Goal: Task Accomplishment & Management: Complete application form

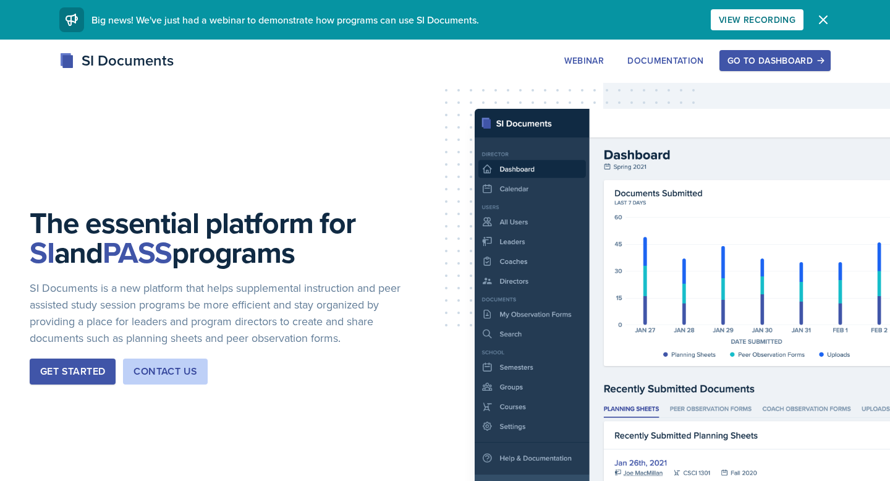
click at [753, 64] on div "Go to Dashboard" at bounding box center [774, 61] width 95 height 10
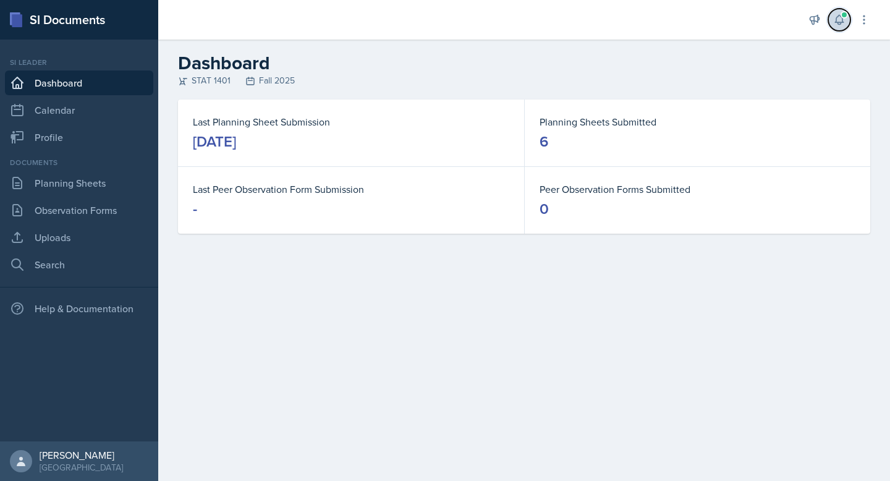
click at [838, 18] on icon at bounding box center [839, 20] width 12 height 12
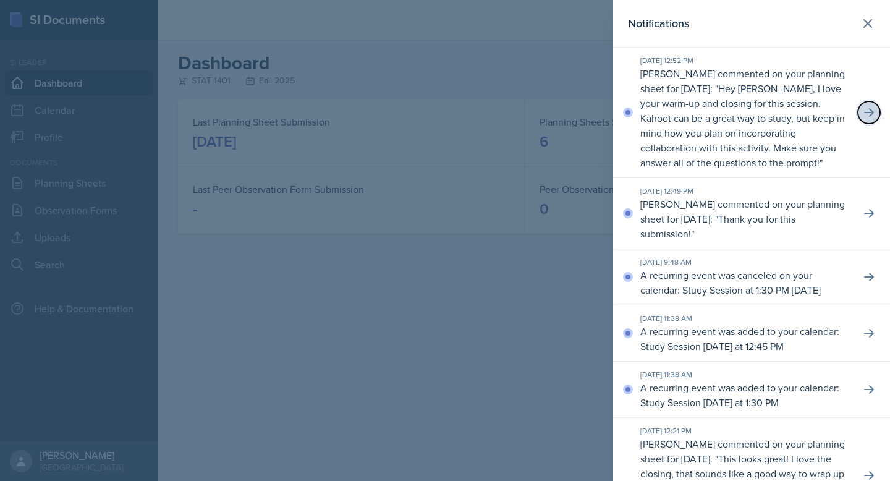
click at [869, 111] on icon at bounding box center [869, 112] width 12 height 12
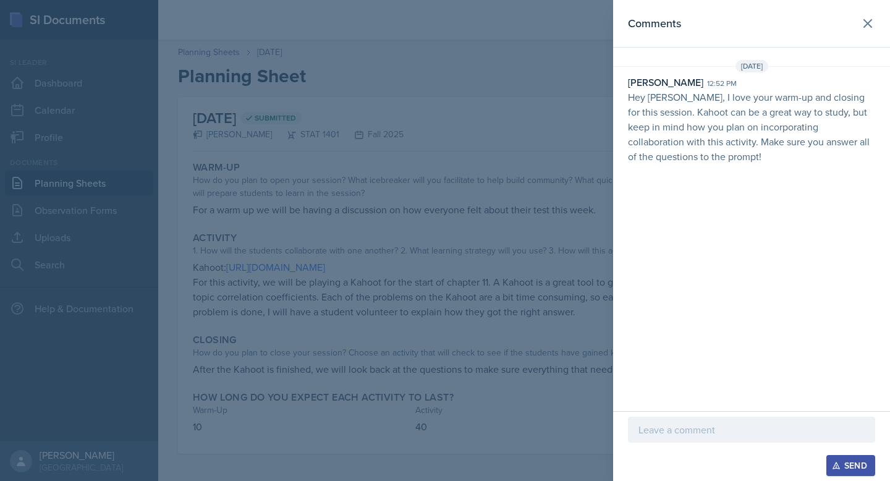
click at [690, 441] on div at bounding box center [751, 429] width 247 height 26
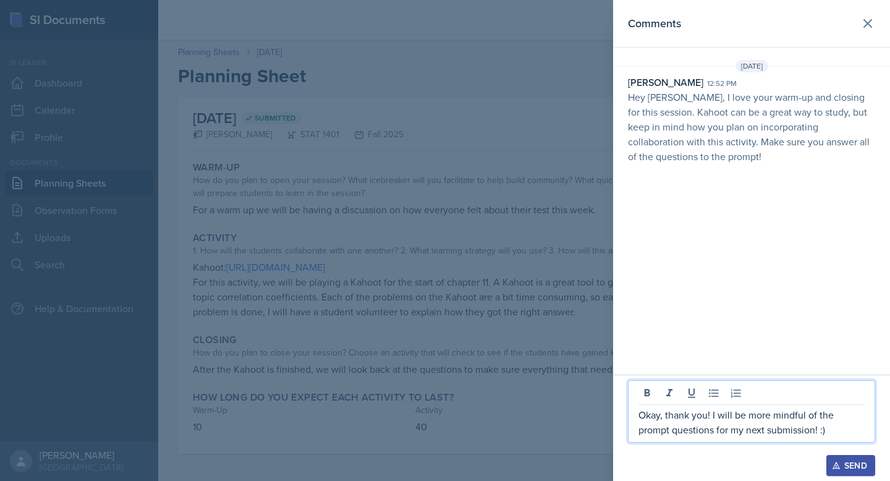
click at [707, 418] on p "Okay, thank you! I will be more mindful of the prompt questions for my next sub…" at bounding box center [751, 422] width 226 height 30
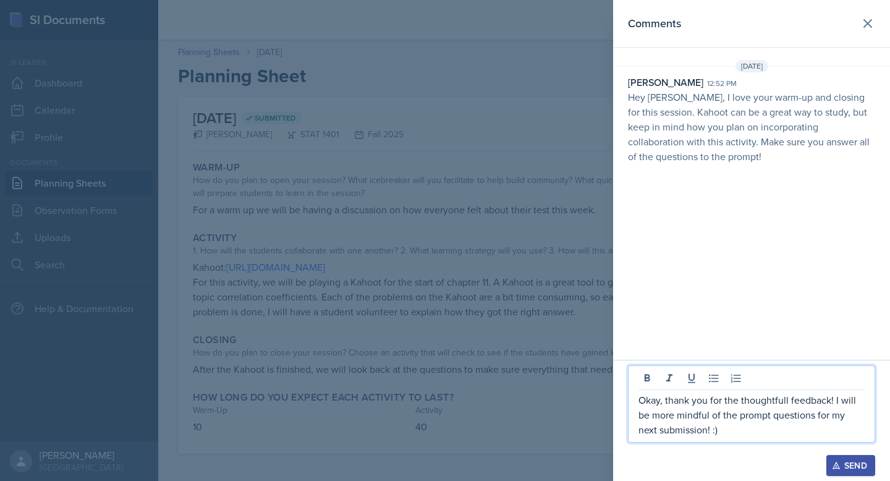
click at [787, 403] on p "Okay, thank you for the thoughtfull feedback! I will be more mindful of the pro…" at bounding box center [751, 414] width 226 height 44
click at [776, 437] on div "Okay, thank you for the thoughtful feedback! I will be more mindful of the prom…" at bounding box center [751, 403] width 247 height 77
click at [720, 436] on p "Okay, thank you for the thoughtful feedback! I will be more mindful of the prom…" at bounding box center [751, 414] width 226 height 44
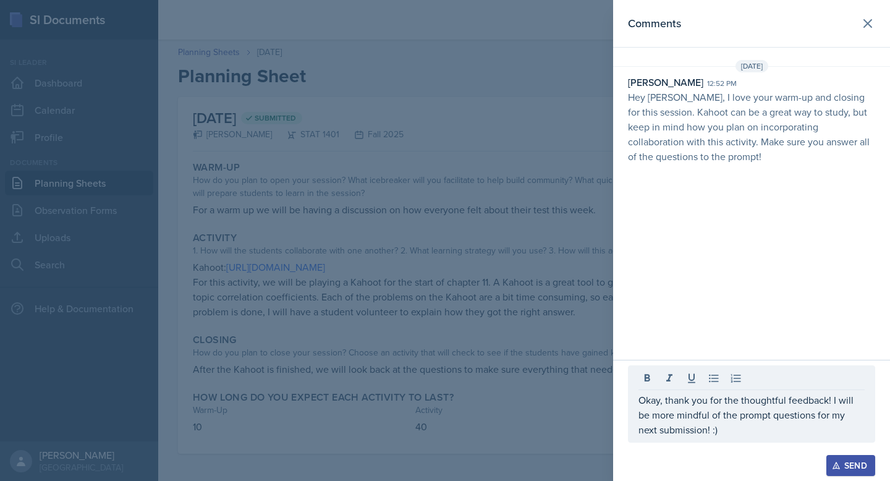
click at [843, 462] on div "Send" at bounding box center [850, 465] width 33 height 10
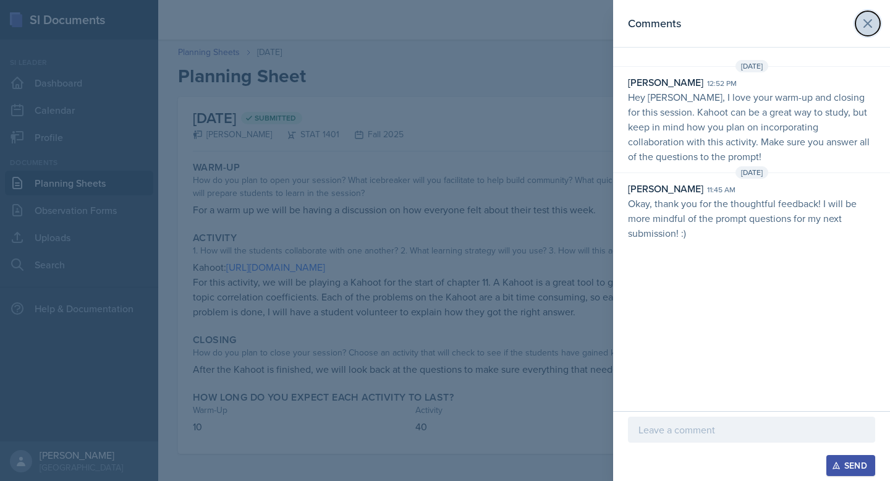
click at [866, 30] on icon at bounding box center [867, 23] width 15 height 15
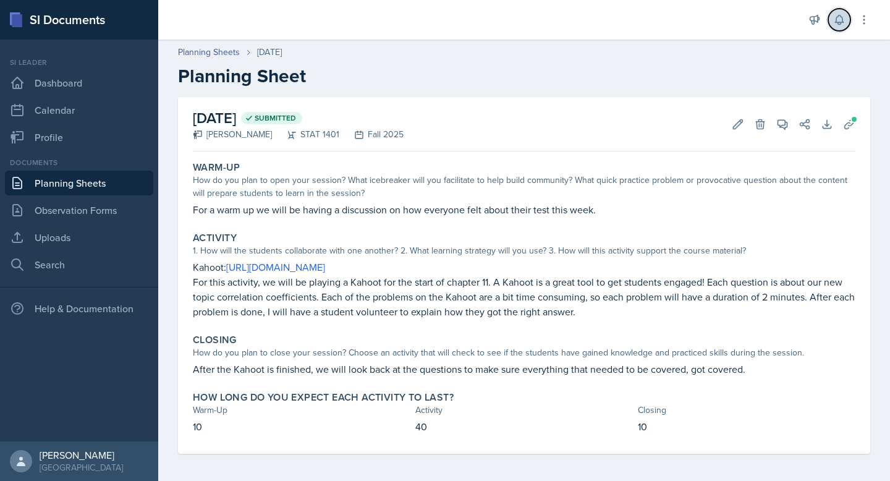
click at [834, 23] on icon at bounding box center [839, 20] width 12 height 12
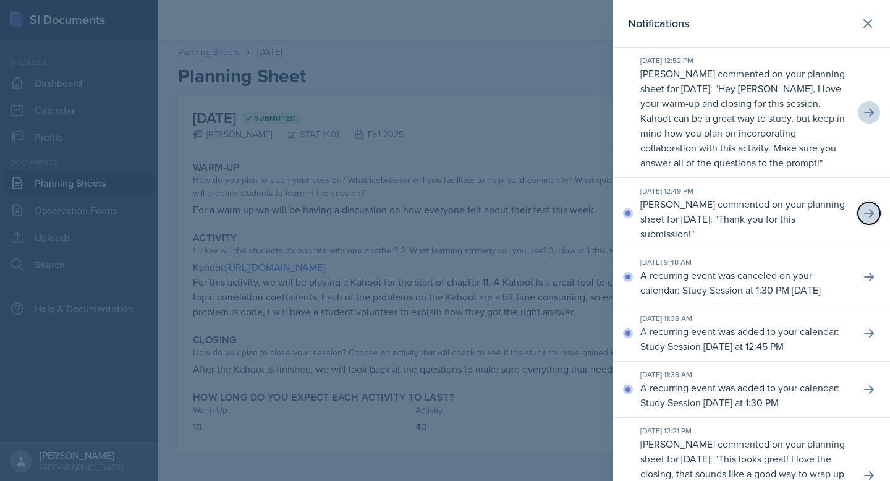
click at [868, 216] on icon at bounding box center [869, 213] width 12 height 12
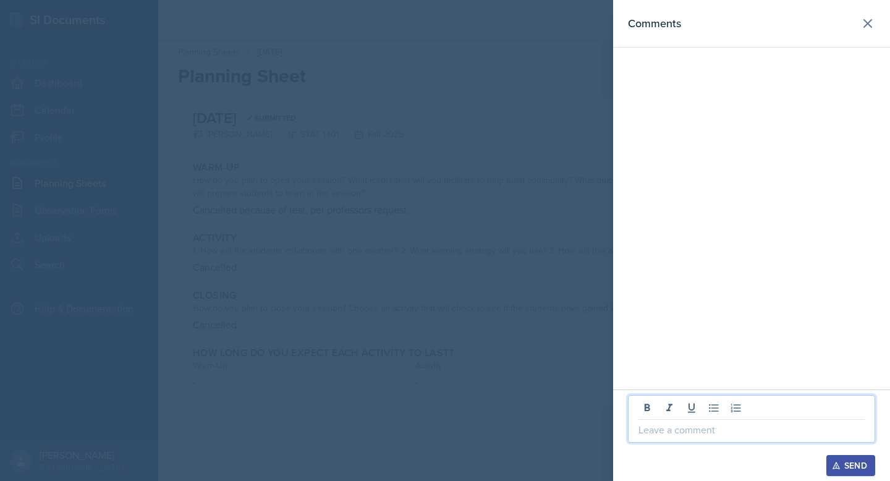
click at [696, 436] on p at bounding box center [751, 429] width 226 height 15
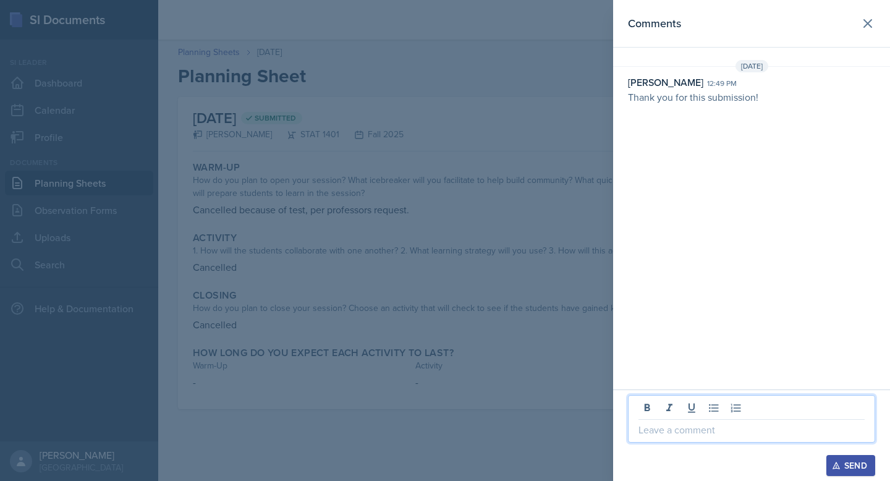
click at [695, 434] on p at bounding box center [751, 429] width 226 height 15
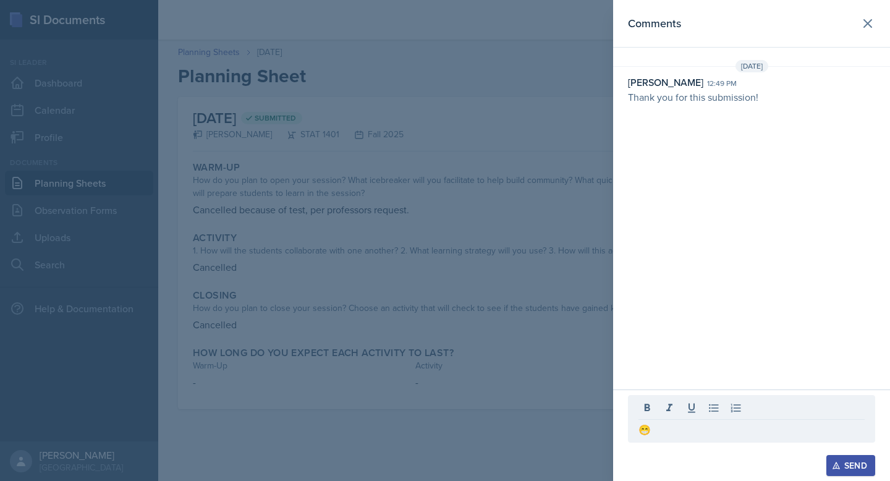
click at [842, 470] on button "Send" at bounding box center [850, 465] width 49 height 21
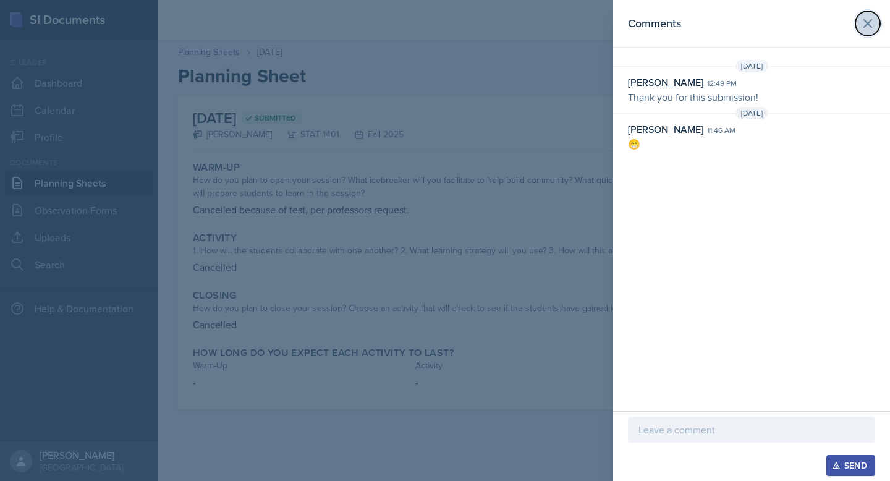
click at [869, 25] on icon at bounding box center [867, 23] width 7 height 7
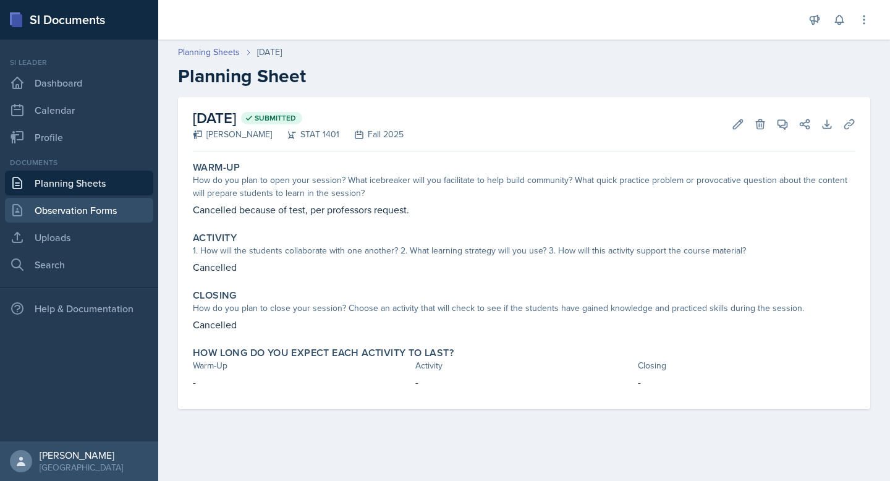
click at [105, 205] on link "Observation Forms" at bounding box center [79, 210] width 148 height 25
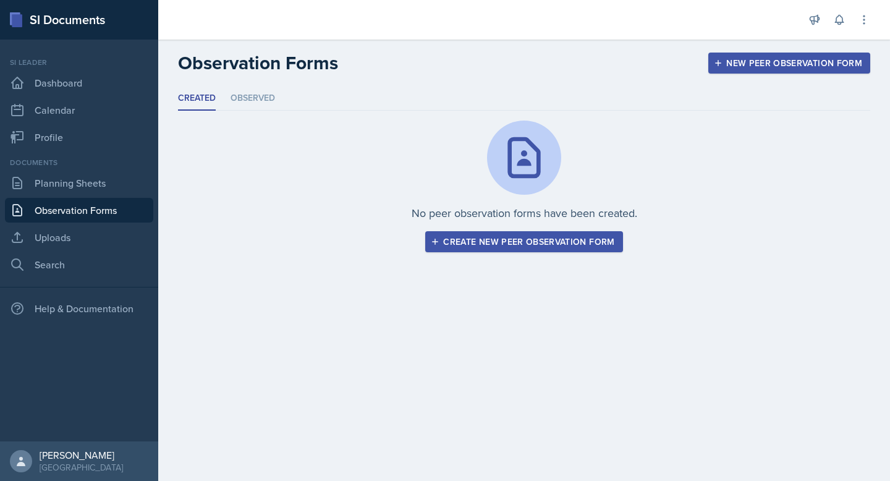
click at [732, 68] on div "New Peer Observation Form" at bounding box center [789, 63] width 146 height 10
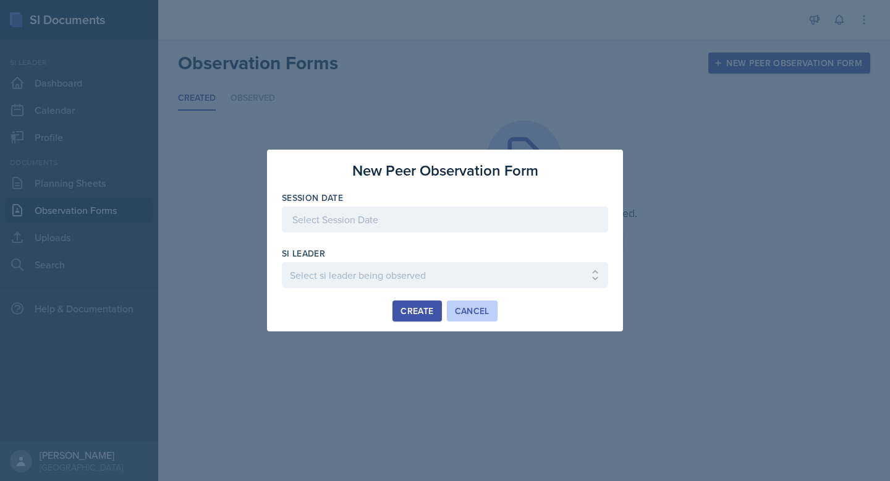
click at [479, 319] on button "Cancel" at bounding box center [472, 310] width 51 height 21
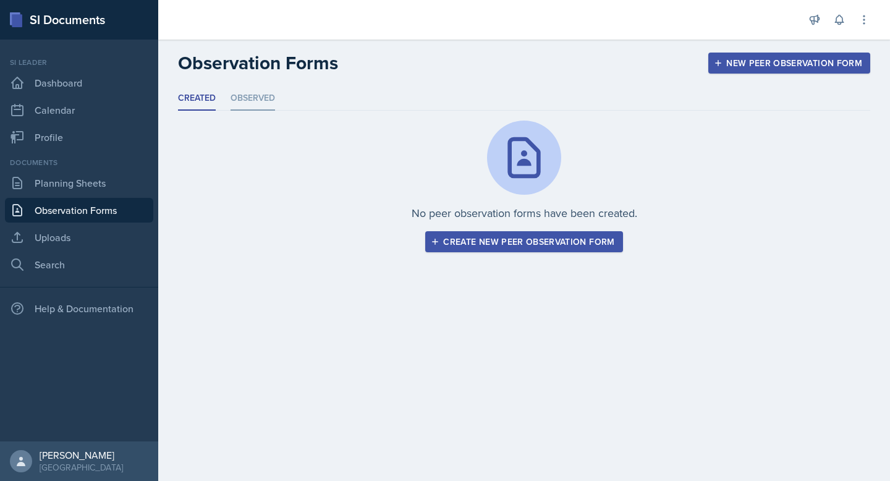
click at [263, 100] on li "Observed" at bounding box center [252, 99] width 44 height 24
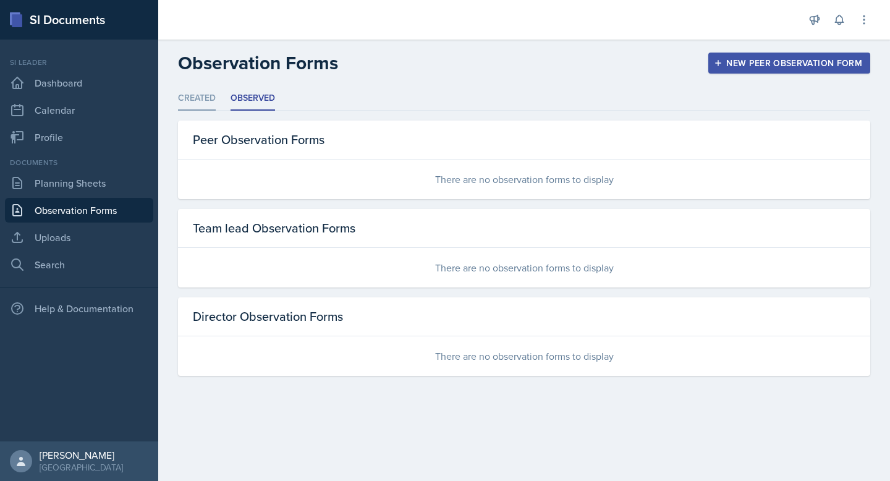
click at [195, 93] on li "Created" at bounding box center [197, 99] width 38 height 24
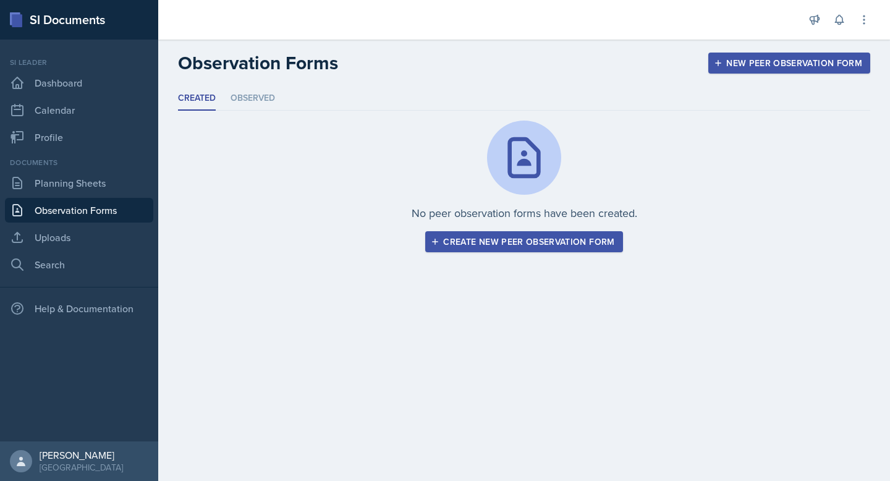
click at [792, 65] on div "New Peer Observation Form" at bounding box center [789, 63] width 146 height 10
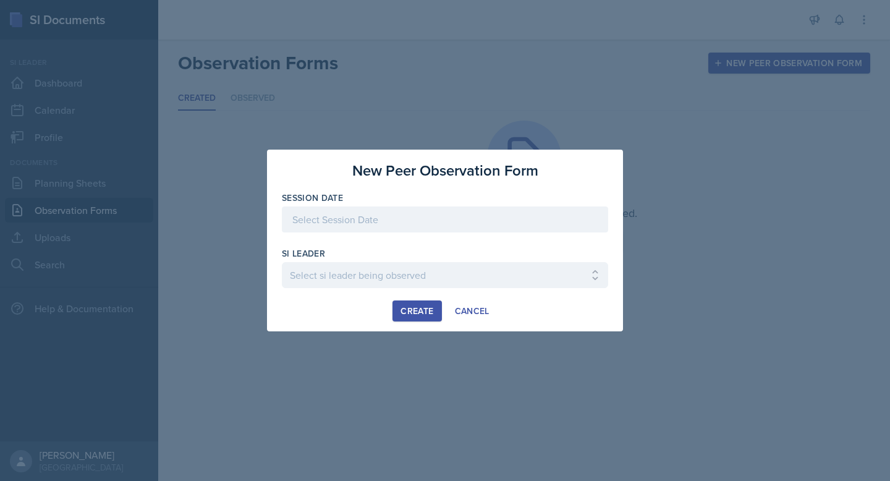
click at [399, 220] on div at bounding box center [445, 219] width 326 height 26
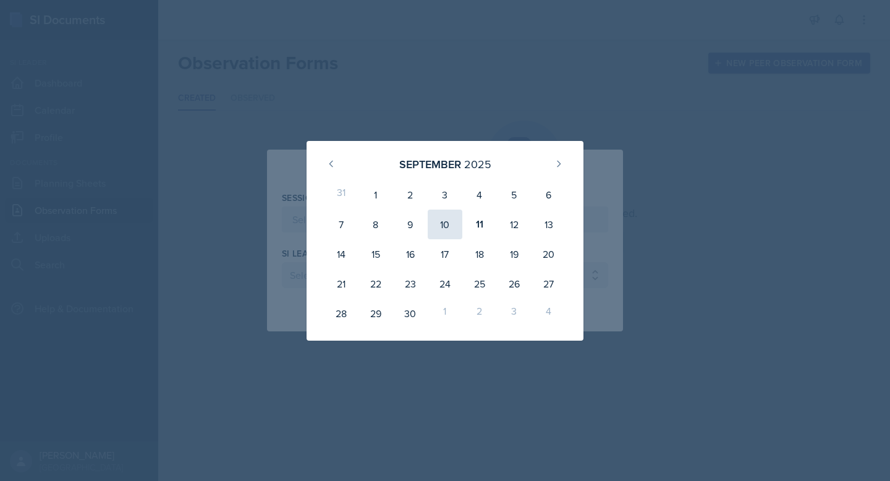
click at [455, 225] on div "10" at bounding box center [445, 224] width 35 height 30
type input "[DATE]"
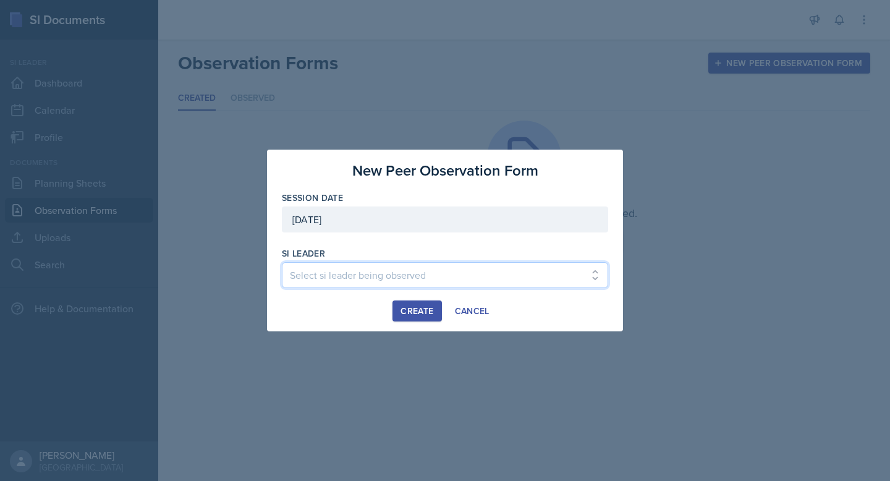
click at [414, 279] on select "Select si leader being observed [PERSON_NAME] / PSYC 2500 / The Phantoms of The…" at bounding box center [445, 275] width 326 height 26
click at [312, 275] on select "Select si leader being observed [PERSON_NAME] / PSYC 2500 / The Phantoms of The…" at bounding box center [445, 275] width 326 height 26
click at [323, 277] on select "Select si leader being observed [PERSON_NAME] / PSYC 2500 / The Phantoms of The…" at bounding box center [445, 275] width 326 height 26
select select "07c56318-e47e-4576-a382-52743ef72996"
click at [282, 262] on select "Select si leader being observed [PERSON_NAME] / PSYC 2500 / The Phantoms of The…" at bounding box center [445, 275] width 326 height 26
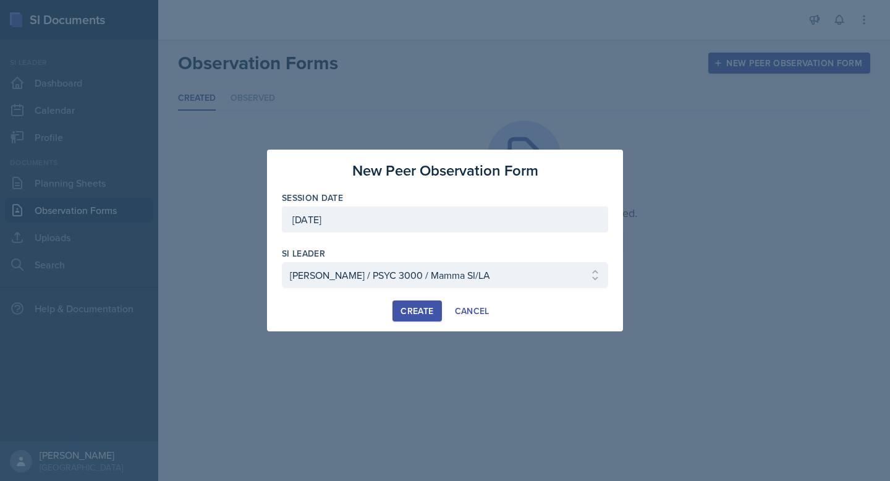
click at [398, 311] on button "Create" at bounding box center [416, 310] width 49 height 21
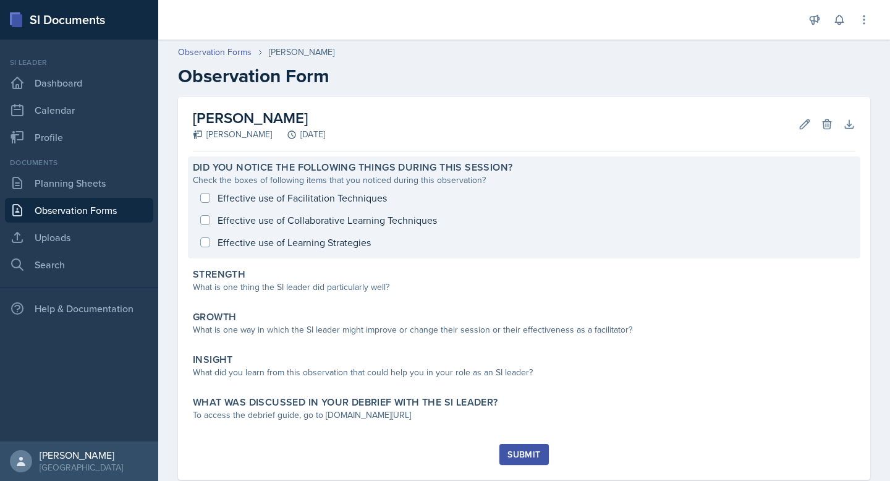
click at [358, 221] on div "Effective use of Facilitation Techniques Effective use of Collaborative Learnin…" at bounding box center [524, 220] width 662 height 67
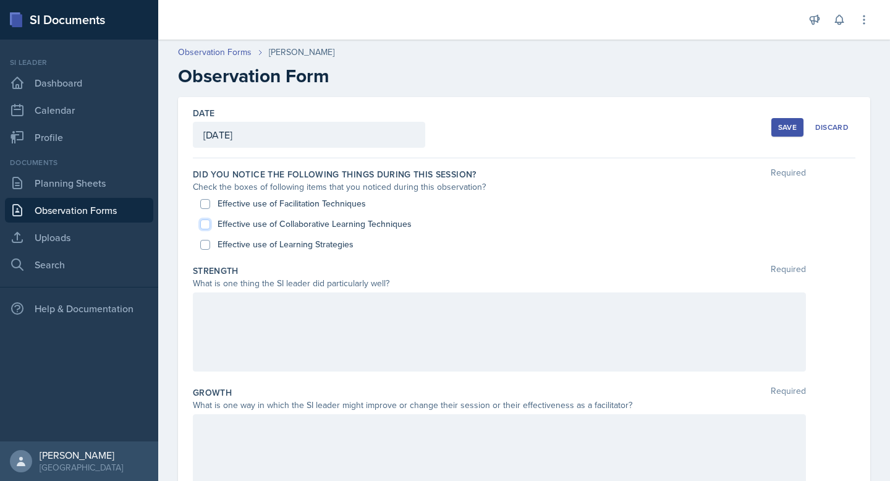
click at [203, 223] on input "Effective use of Collaborative Learning Techniques" at bounding box center [205, 224] width 10 height 10
checkbox input "true"
click at [237, 305] on div at bounding box center [499, 331] width 613 height 79
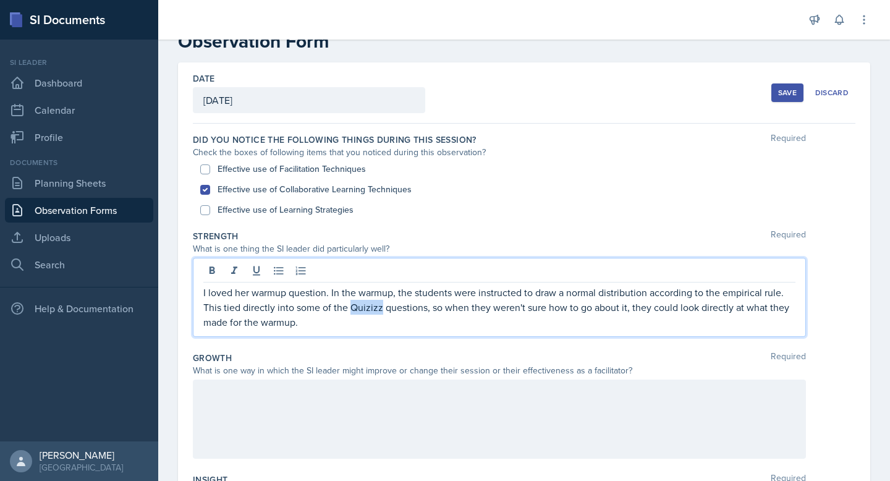
scroll to position [41, 0]
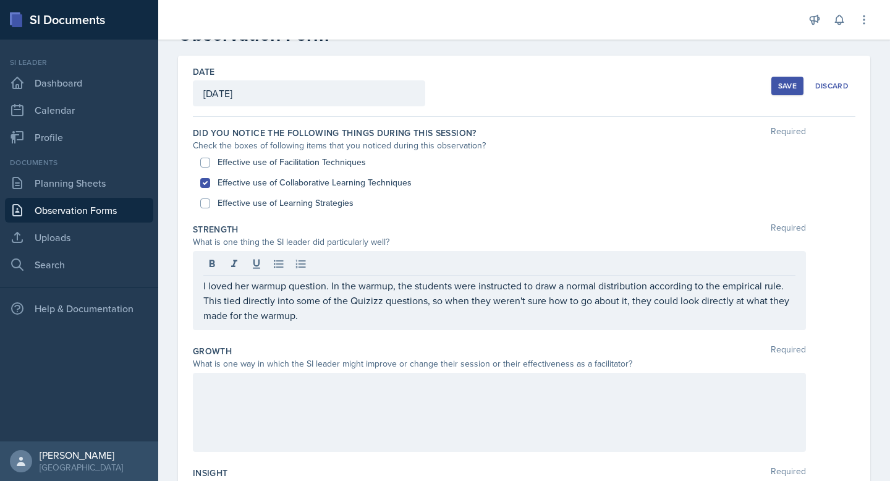
click at [347, 405] on div at bounding box center [499, 412] width 613 height 79
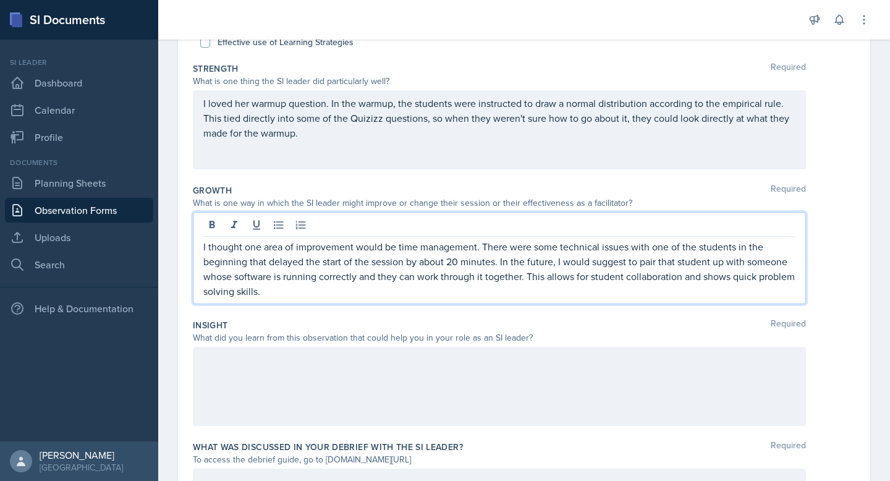
scroll to position [205, 0]
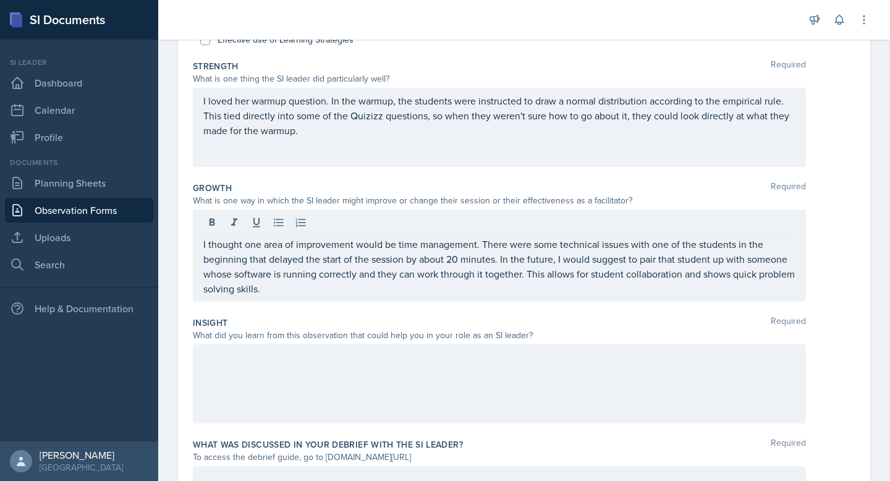
click at [292, 366] on div at bounding box center [499, 383] width 613 height 79
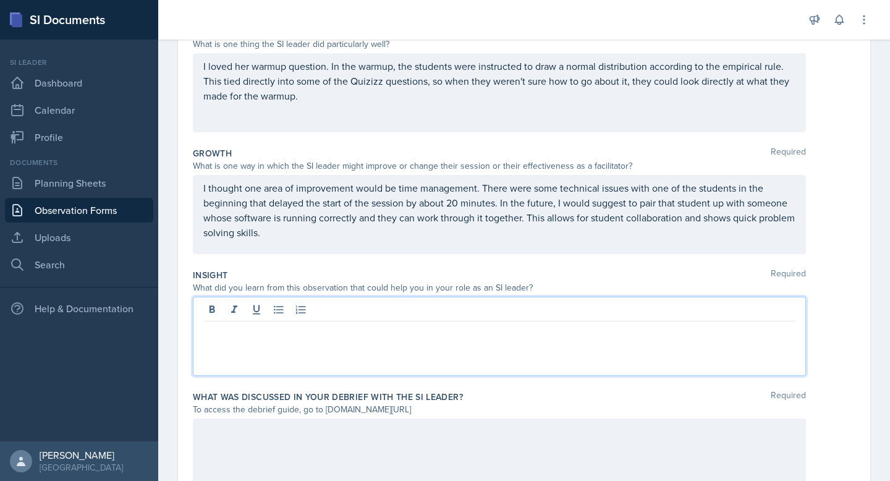
scroll to position [263, 0]
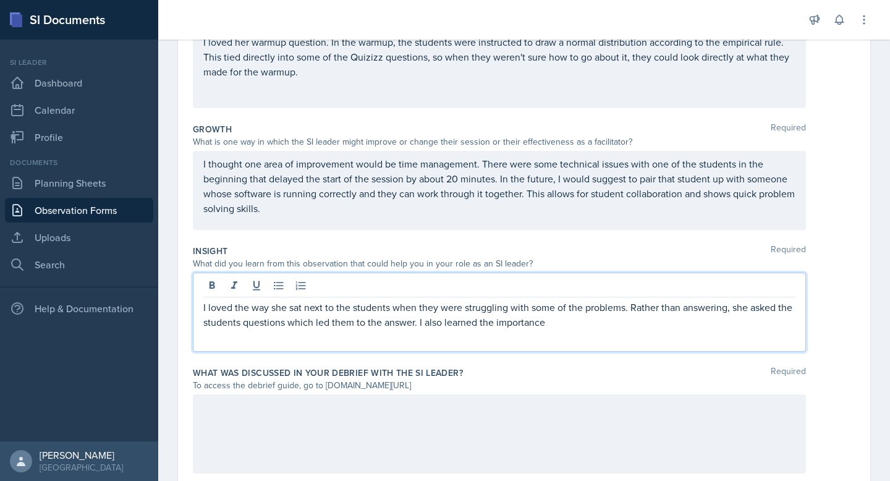
click at [491, 327] on p "I loved the way she sat next to the students when they were struggling with som…" at bounding box center [499, 315] width 592 height 30
click at [578, 331] on div "I loved the way she sat next to the students when they were struggling with som…" at bounding box center [499, 312] width 613 height 79
click at [572, 319] on p "I loved the way she sat next to the students when they were struggling with som…" at bounding box center [499, 315] width 592 height 30
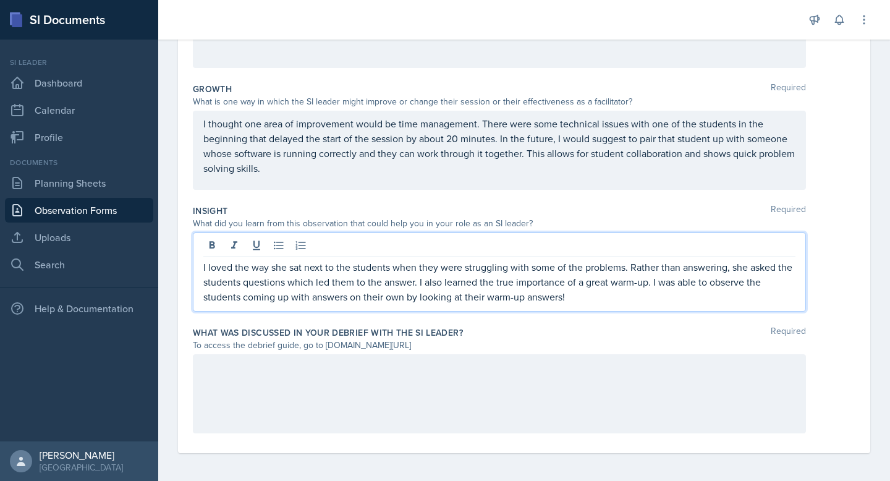
scroll to position [305, 0]
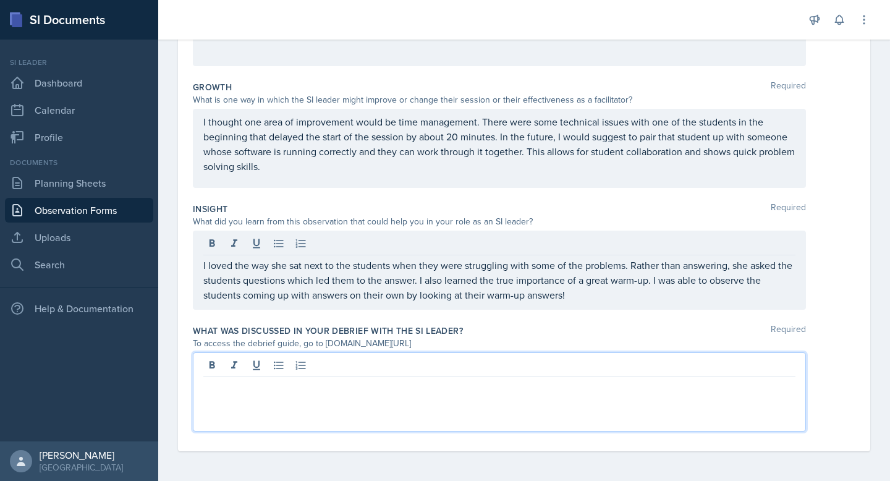
click at [543, 364] on div at bounding box center [499, 391] width 613 height 79
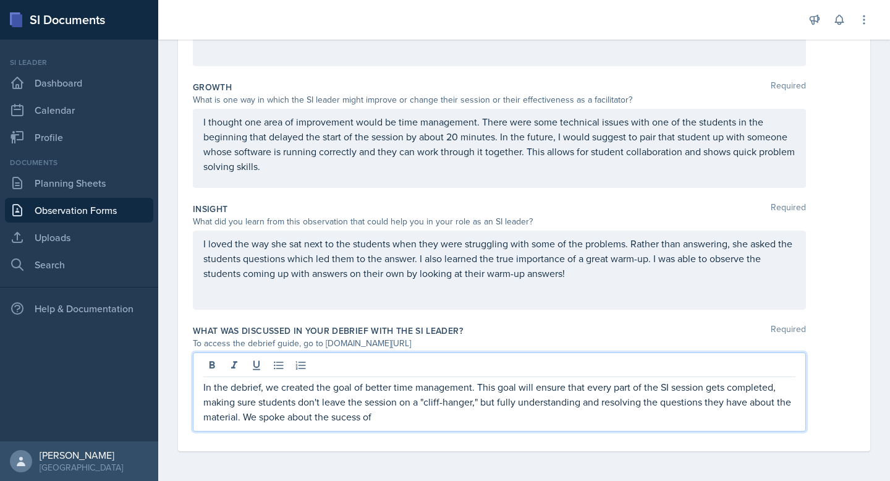
click at [347, 418] on p "In the debrief, we created the goal of better time management. This goal will e…" at bounding box center [499, 401] width 592 height 44
click at [400, 423] on p "In the debrief, we created the goal of better time management. This goal will e…" at bounding box center [499, 401] width 592 height 44
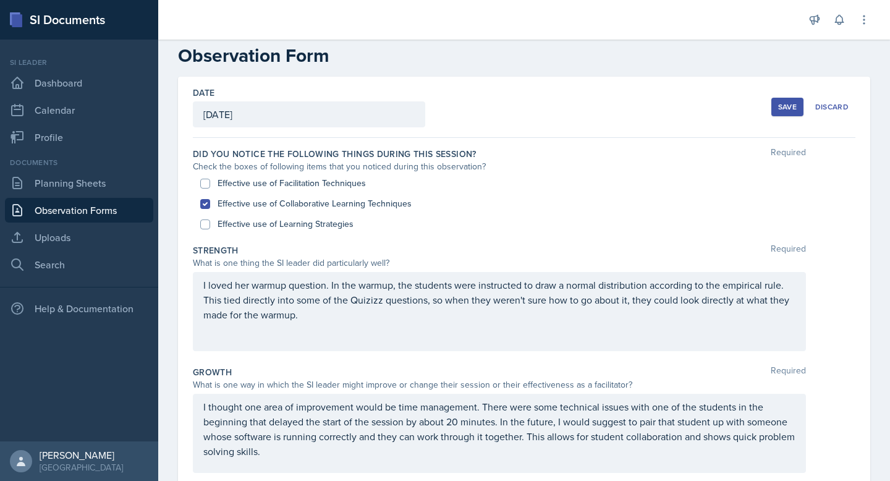
scroll to position [22, 0]
click at [208, 223] on input "Effective use of Learning Strategies" at bounding box center [205, 223] width 10 height 10
checkbox input "true"
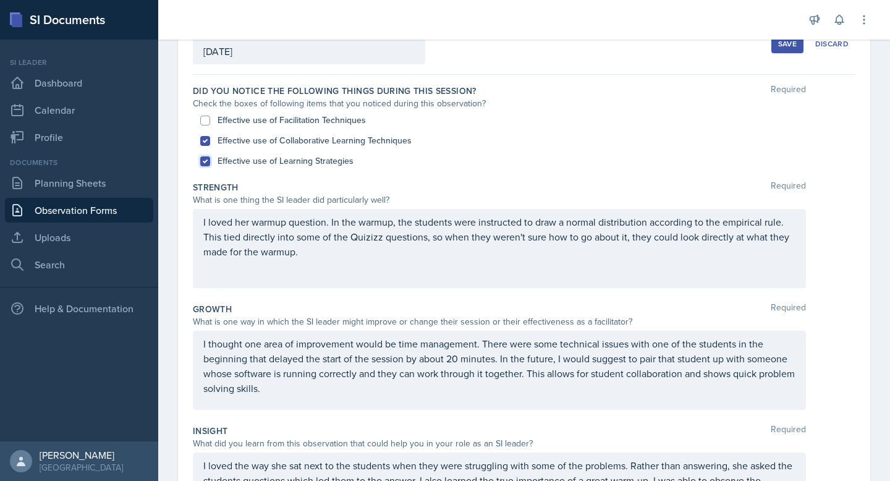
scroll to position [87, 0]
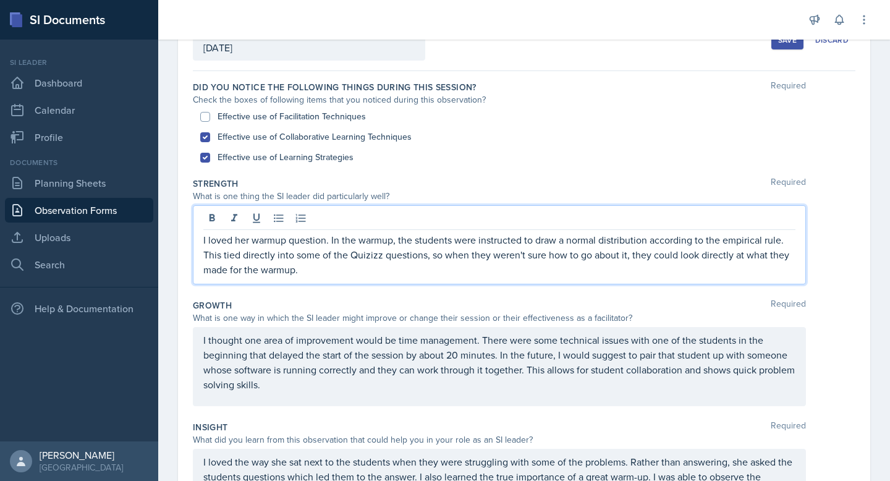
click at [477, 243] on p "I loved her warmup question. In the warmup, the students were instructed to dra…" at bounding box center [499, 254] width 592 height 44
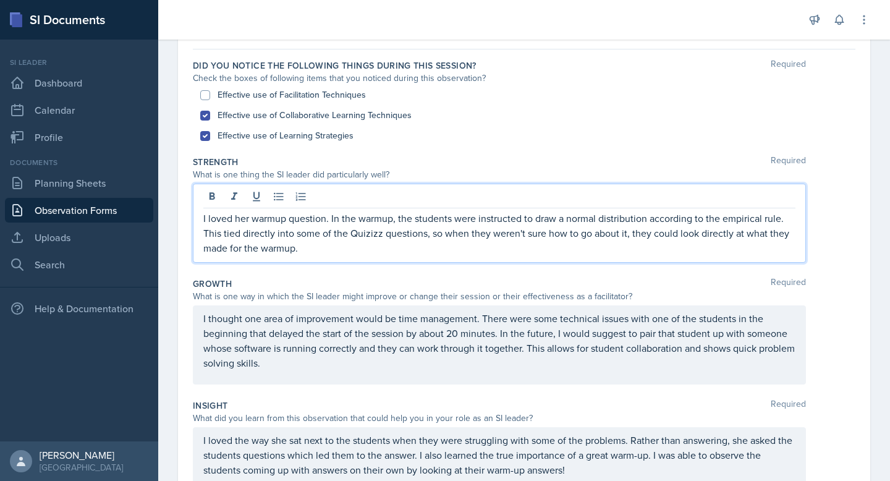
click at [477, 243] on p "I loved her warmup question. In the warmup, the students were instructed to dra…" at bounding box center [499, 233] width 592 height 44
click at [478, 238] on p "I loved her warmup question. In the warmup, the students were instructed to dra…" at bounding box center [499, 233] width 592 height 44
click at [659, 238] on p "I loved her warmup question. In the warmup, the students were instructed to dra…" at bounding box center [499, 233] width 592 height 44
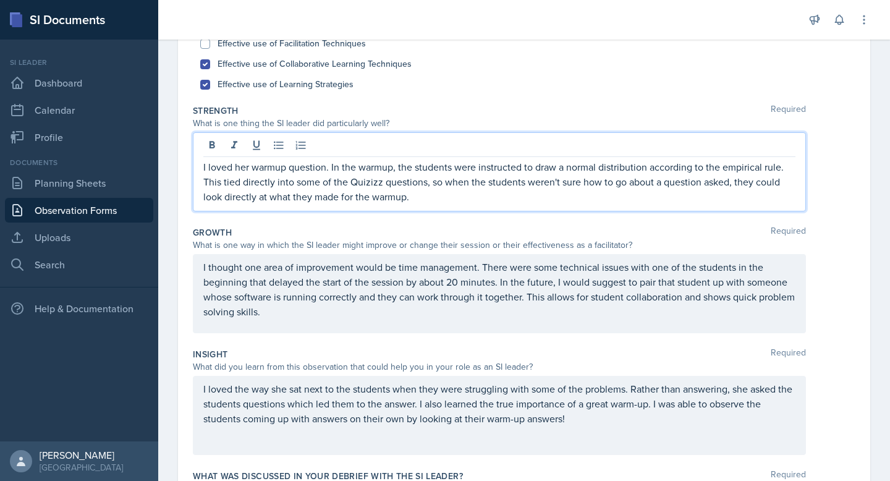
scroll to position [161, 0]
click at [516, 212] on div "Strength Required What is one thing the SI leader did particularly well? I love…" at bounding box center [524, 160] width 662 height 122
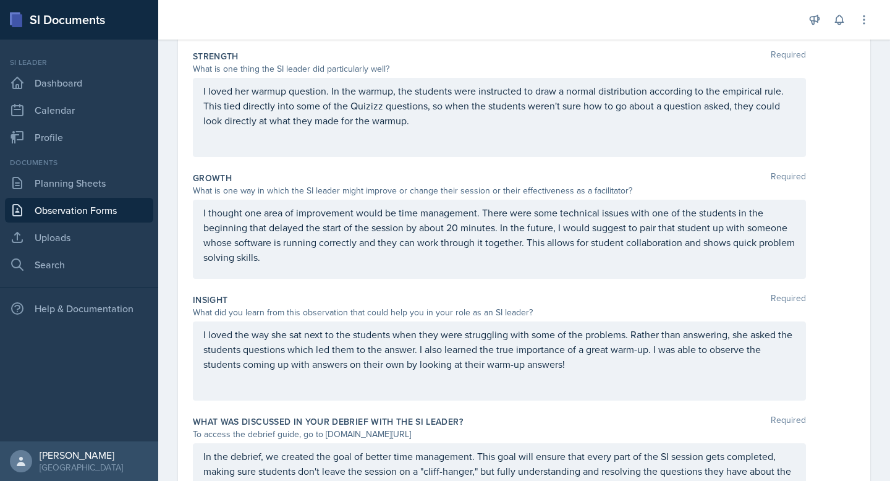
scroll to position [235, 0]
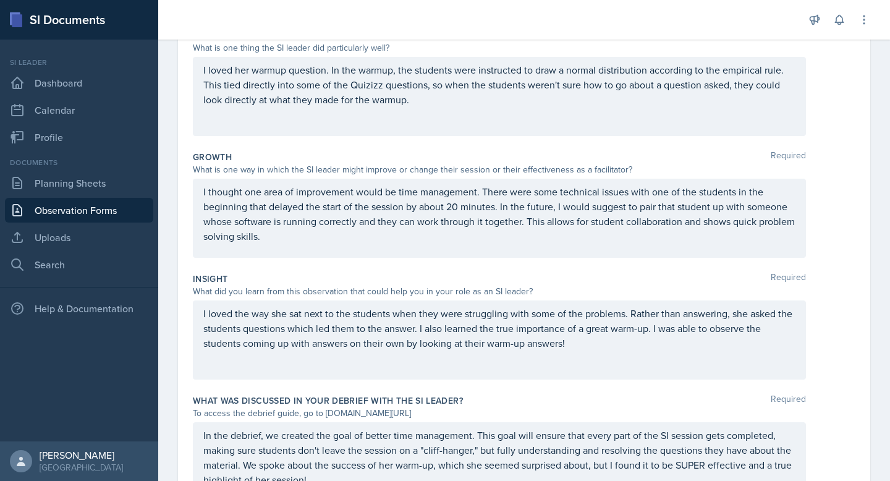
click at [483, 224] on p "I thought one area of improvement would be time management. There were some tec…" at bounding box center [499, 213] width 592 height 59
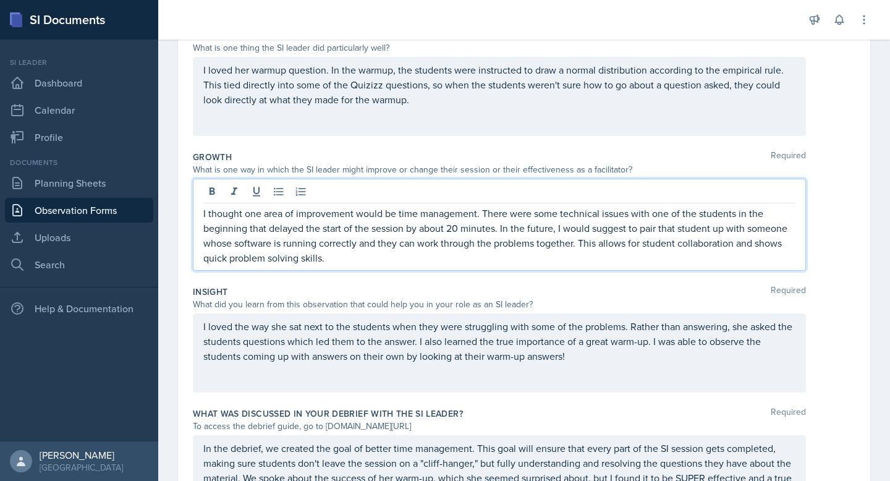
click at [684, 287] on div "Insight Required" at bounding box center [524, 291] width 662 height 12
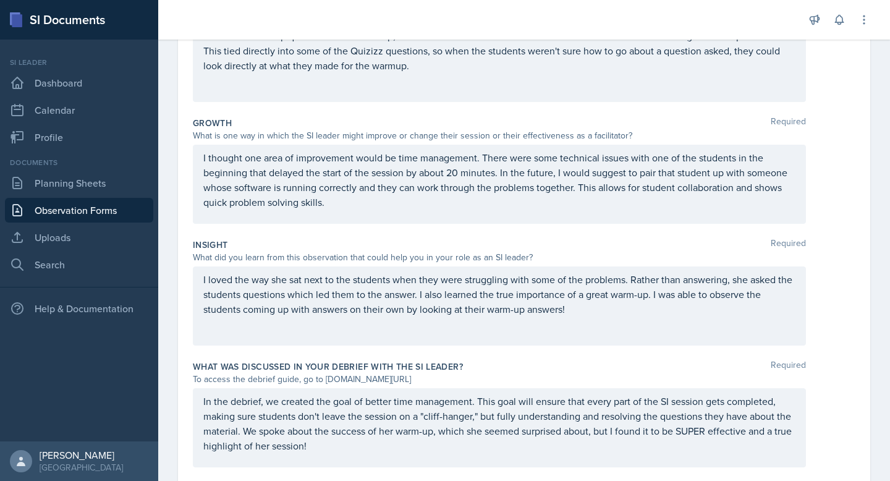
scroll to position [282, 0]
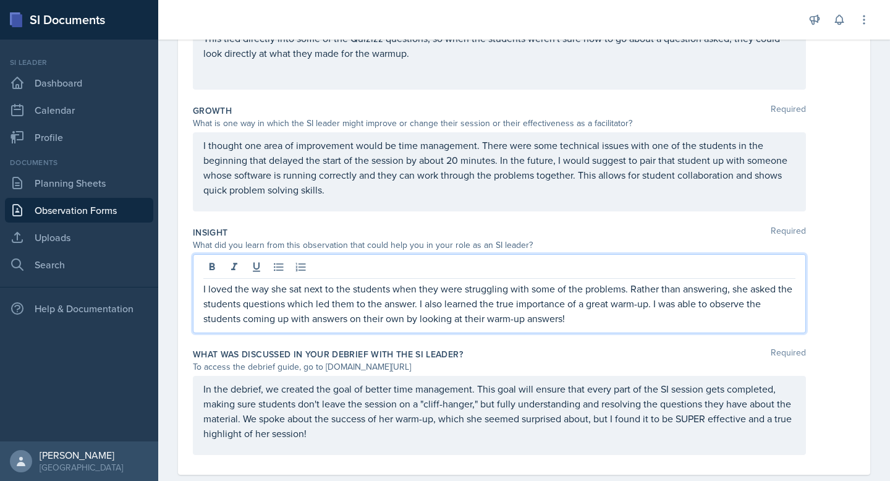
click at [724, 271] on div "I loved the way she sat next to the students when they were struggling with som…" at bounding box center [499, 293] width 613 height 79
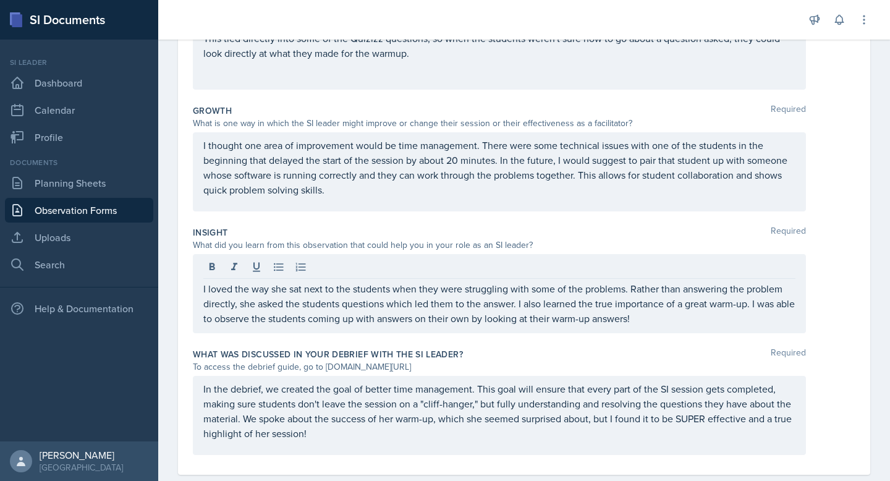
click at [710, 212] on div "Growth Required What is one way in which the SI leader might improve or change …" at bounding box center [524, 160] width 662 height 122
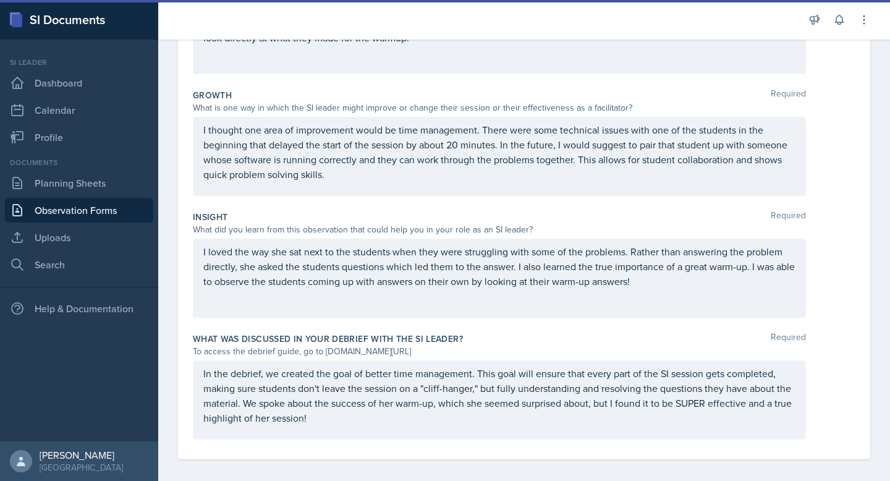
scroll to position [305, 0]
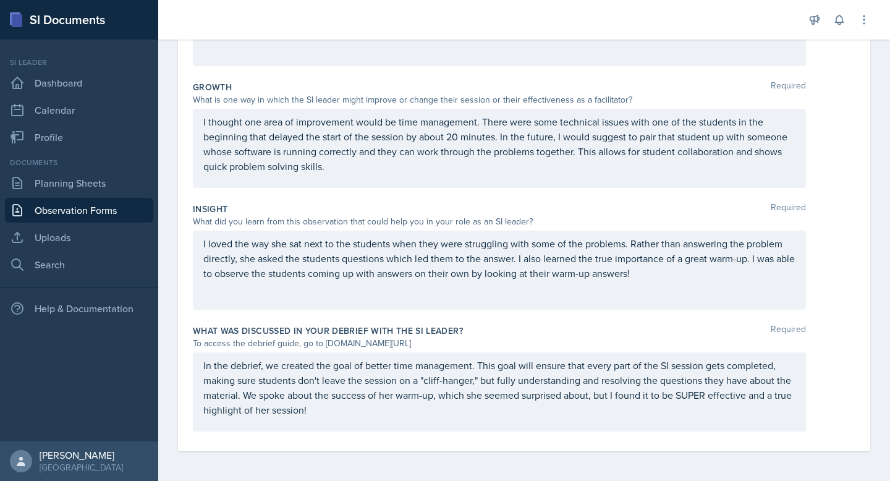
click at [322, 412] on p "In the debrief, we created the goal of better time management. This goal will e…" at bounding box center [499, 387] width 592 height 59
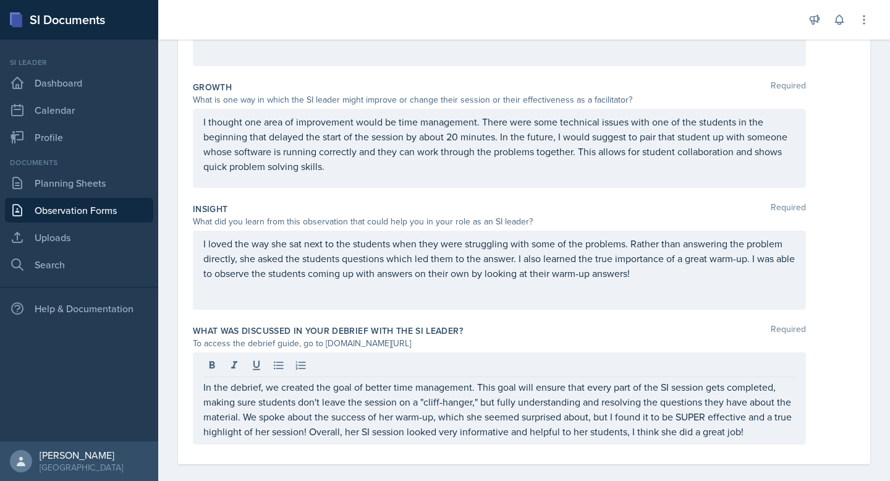
click at [853, 388] on div "In the debrief, we created the goal of better time management. This goal will e…" at bounding box center [524, 398] width 662 height 92
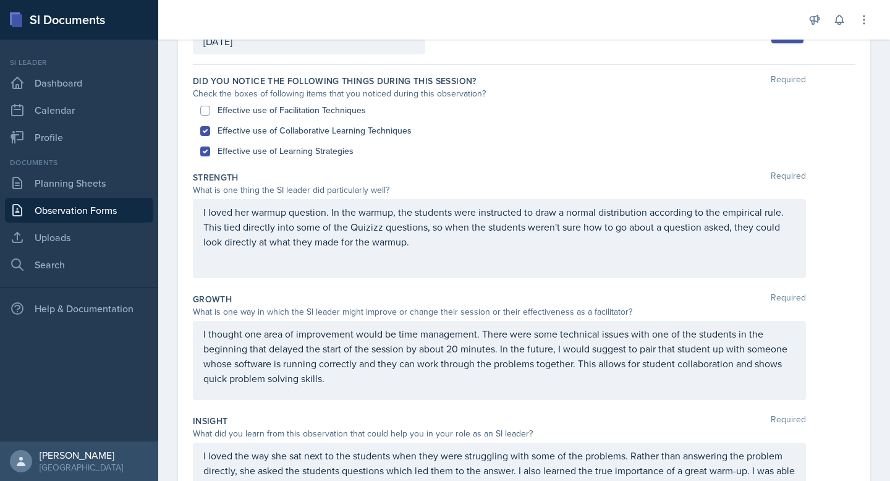
scroll to position [0, 0]
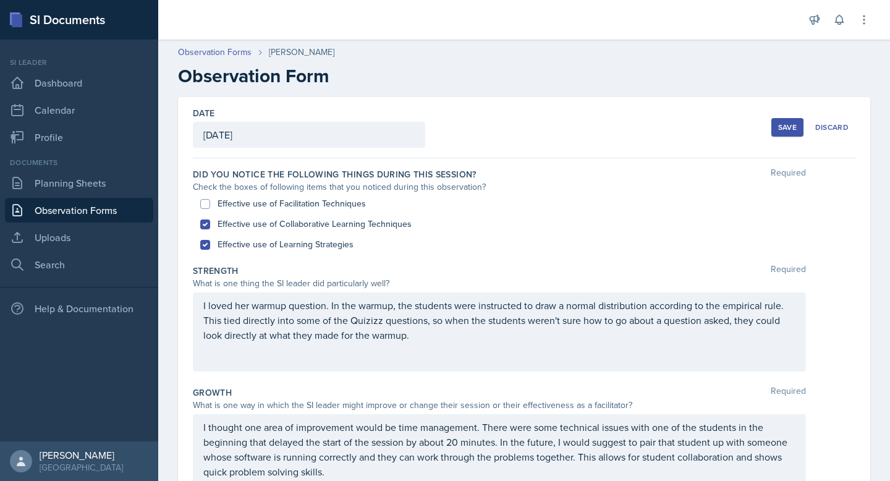
click at [775, 125] on button "Save" at bounding box center [787, 127] width 32 height 19
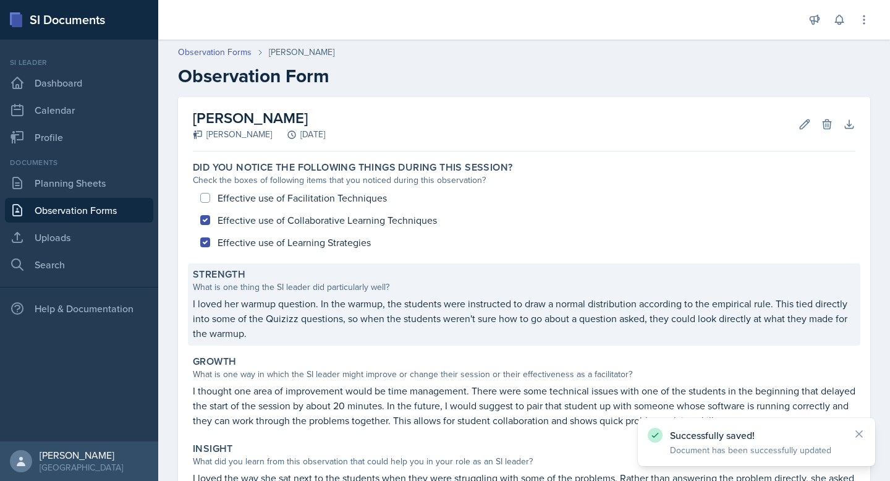
scroll to position [221, 0]
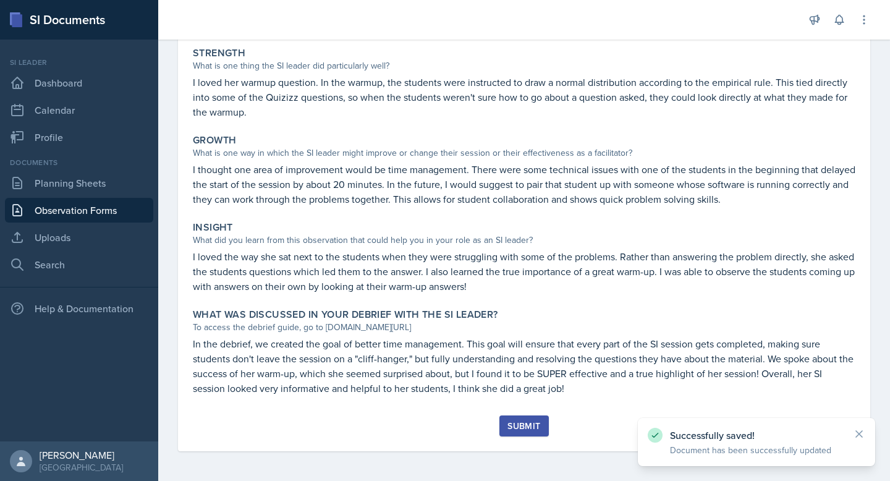
click at [528, 431] on div "Submit" at bounding box center [523, 426] width 33 height 10
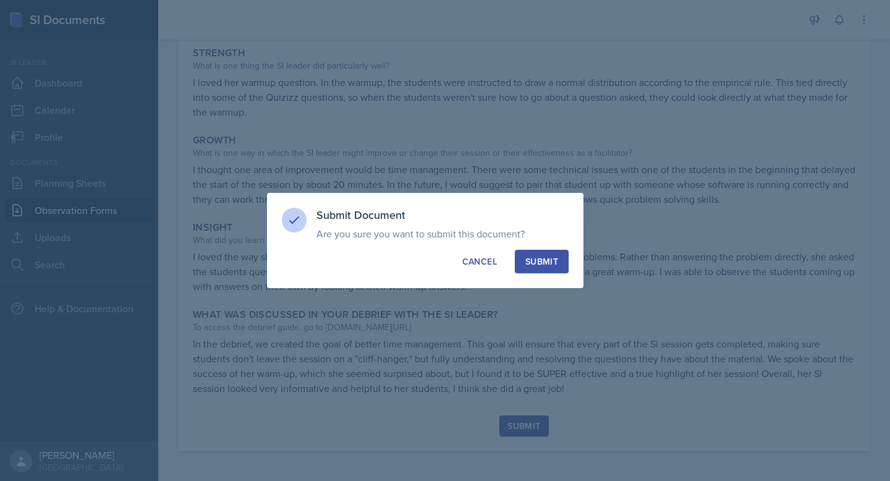
click at [554, 255] on button "Submit" at bounding box center [542, 261] width 54 height 23
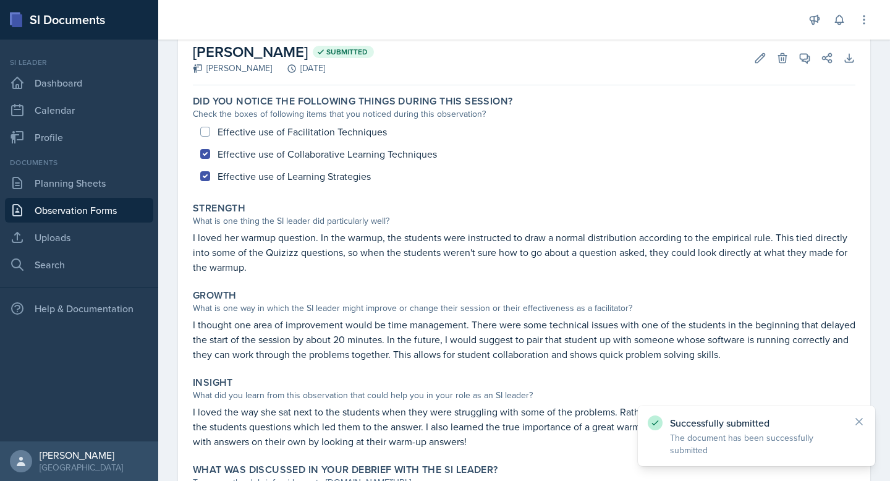
scroll to position [0, 0]
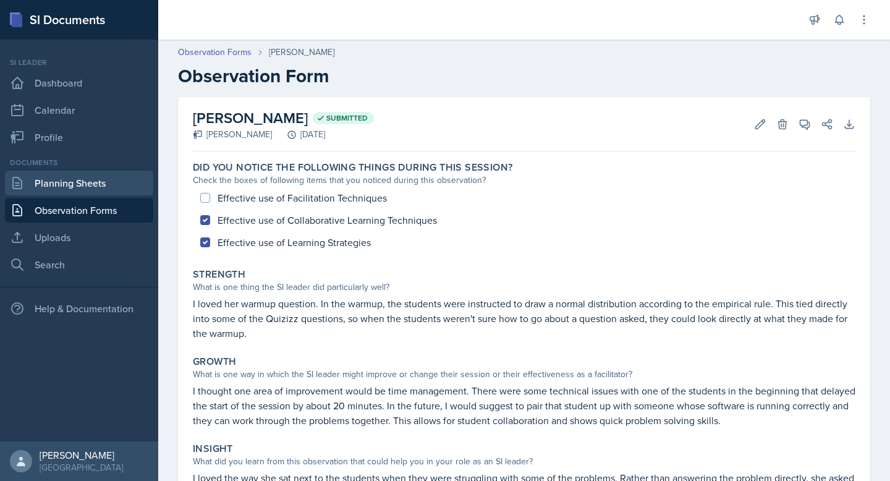
click at [79, 181] on link "Planning Sheets" at bounding box center [79, 183] width 148 height 25
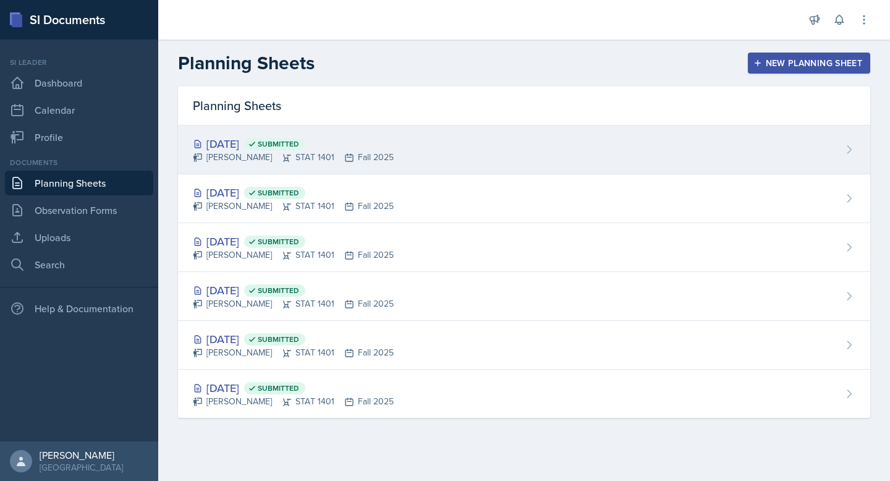
click at [247, 143] on div "[DATE] Submitted" at bounding box center [293, 143] width 201 height 17
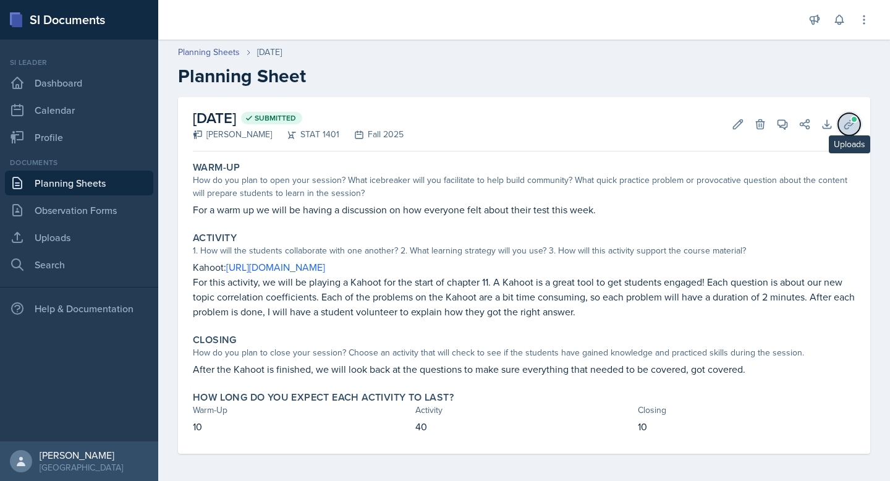
click at [852, 123] on icon at bounding box center [848, 123] width 9 height 9
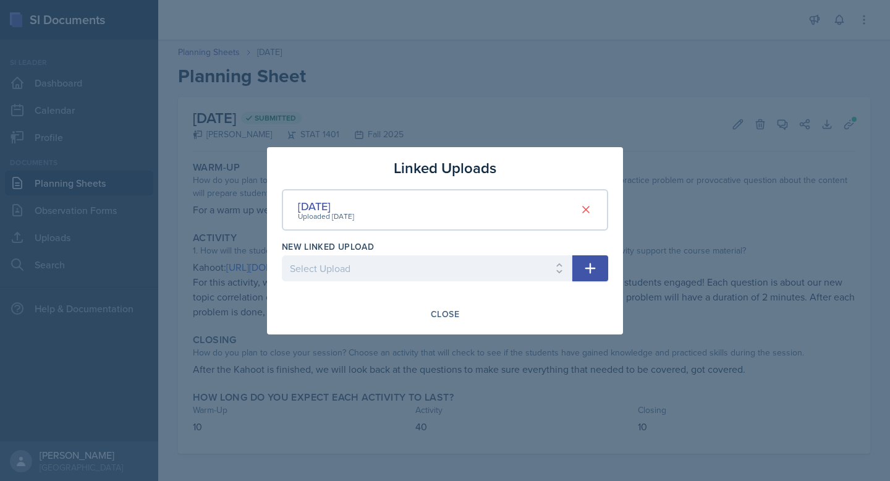
click at [716, 153] on div at bounding box center [445, 240] width 890 height 481
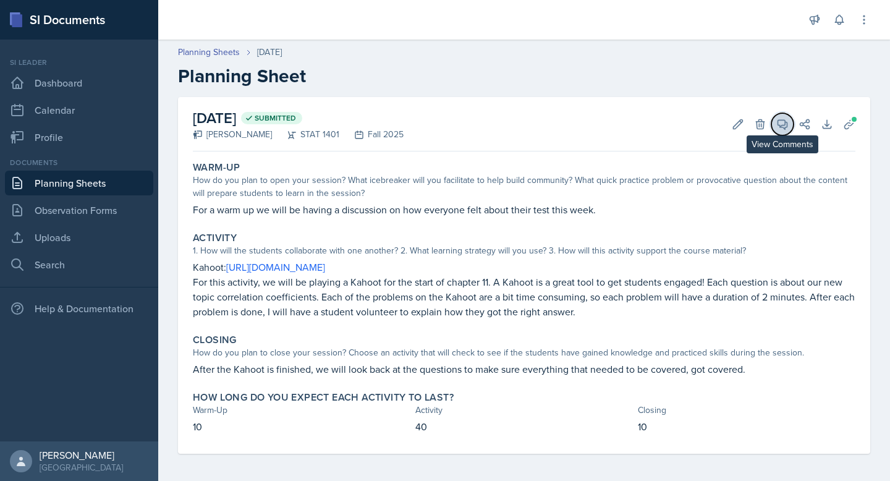
click at [780, 128] on icon at bounding box center [782, 124] width 12 height 12
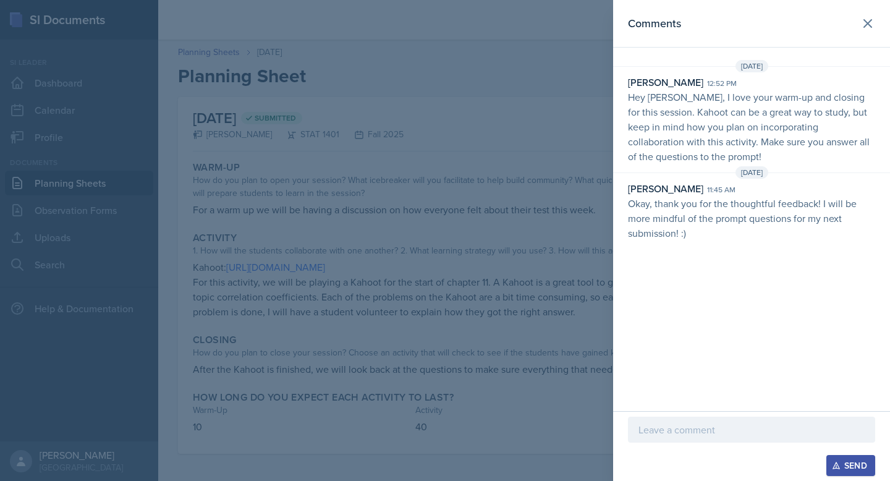
click at [708, 428] on p at bounding box center [751, 429] width 226 height 15
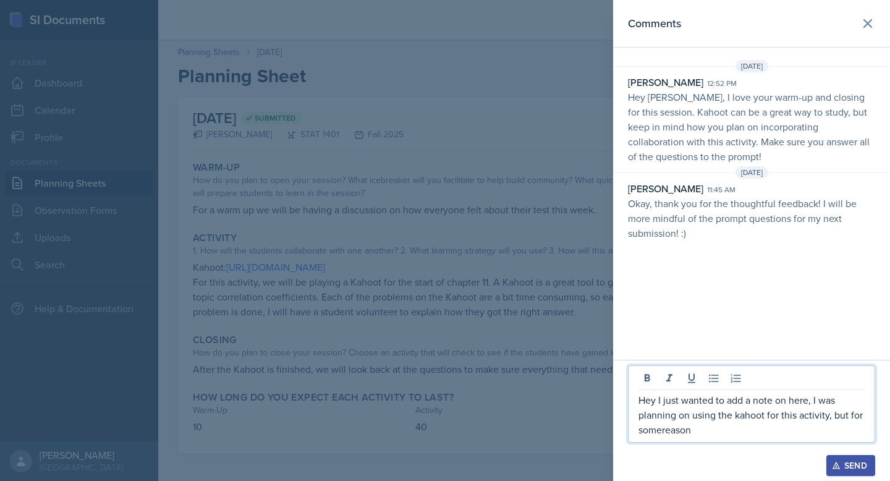
click at [661, 430] on p "Hey I just wanted to add a note on here, I was planning on using the kahoot for…" at bounding box center [751, 414] width 226 height 44
click at [699, 433] on p "Hey I just wanted to add a note on here, I was planning on using the kahoot for…" at bounding box center [751, 414] width 226 height 44
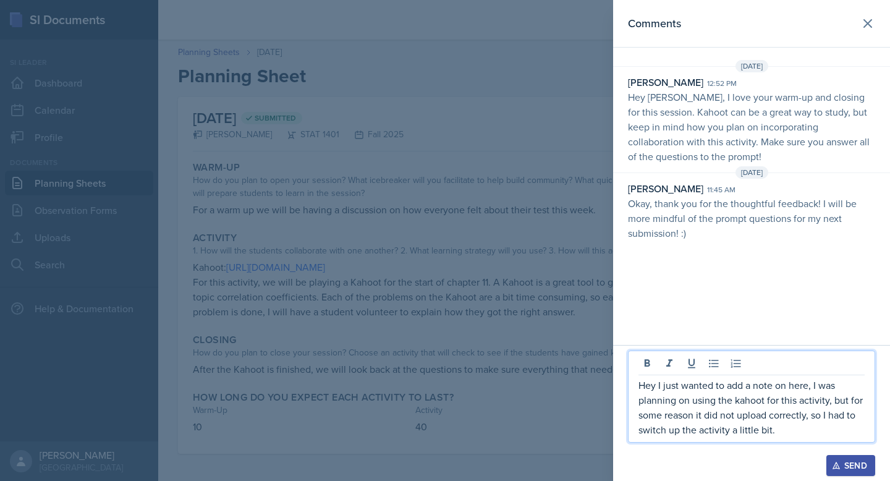
click at [785, 437] on div "Hey I just wanted to add a note on here, I was planning on using the kahoot for…" at bounding box center [751, 396] width 247 height 92
click at [779, 424] on p "Hey I just wanted to add a note on here, I was planning on using the kahoot for…" at bounding box center [751, 407] width 226 height 59
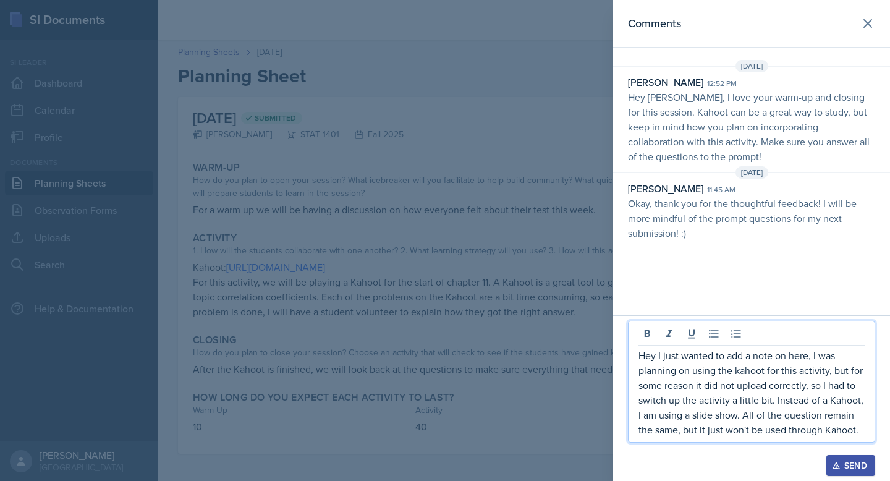
click at [738, 374] on p "Hey I just wanted to add a note on here, I was planning on using the kahoot for…" at bounding box center [751, 392] width 226 height 89
click at [863, 433] on p "Hey I just wanted to add a note on here, I was planning on using the Kahoot for…" at bounding box center [751, 392] width 226 height 89
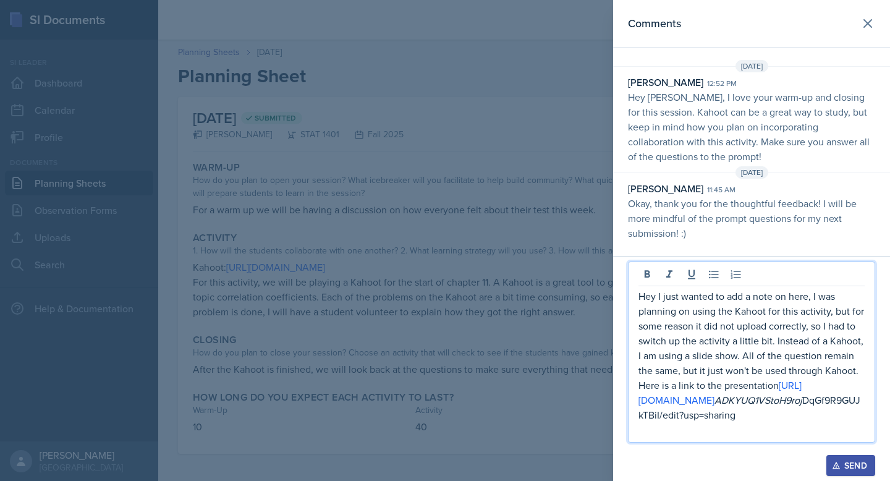
click at [656, 289] on p "Hey I just wanted to add a note on here, I was planning on using the Kahoot for…" at bounding box center [751, 355] width 226 height 133
click at [724, 425] on p at bounding box center [751, 429] width 226 height 15
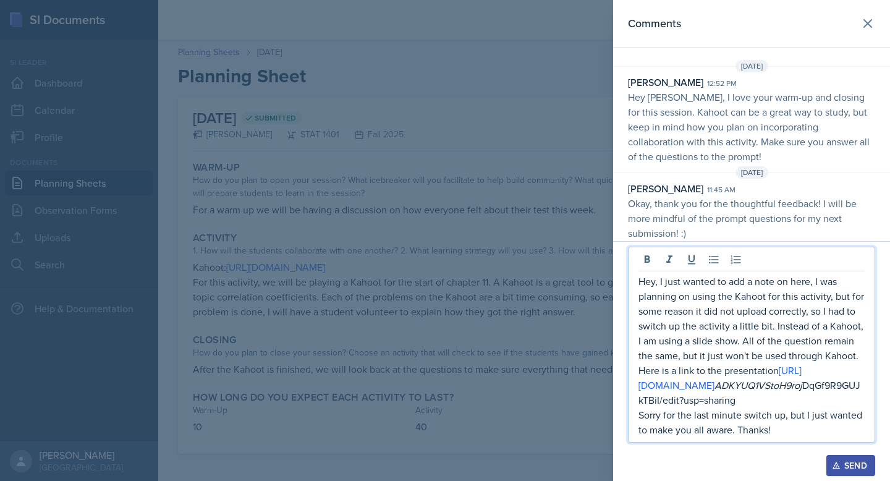
click at [845, 462] on div "Send" at bounding box center [850, 465] width 33 height 10
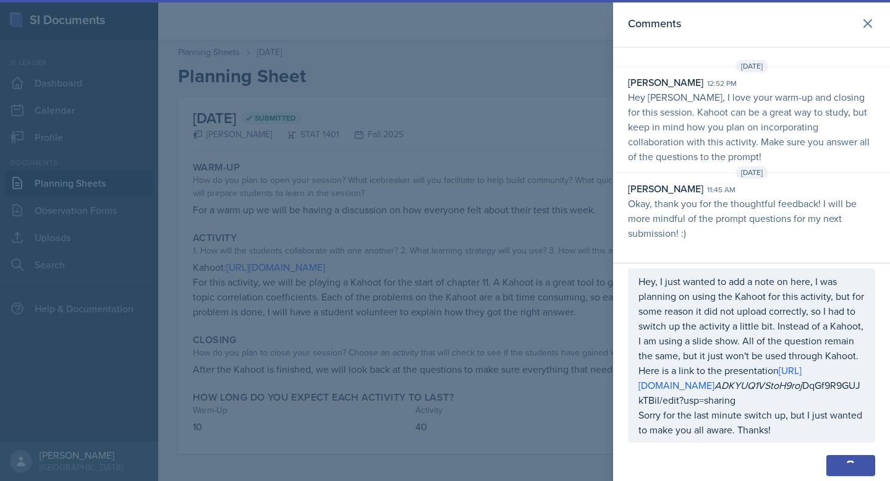
scroll to position [20, 0]
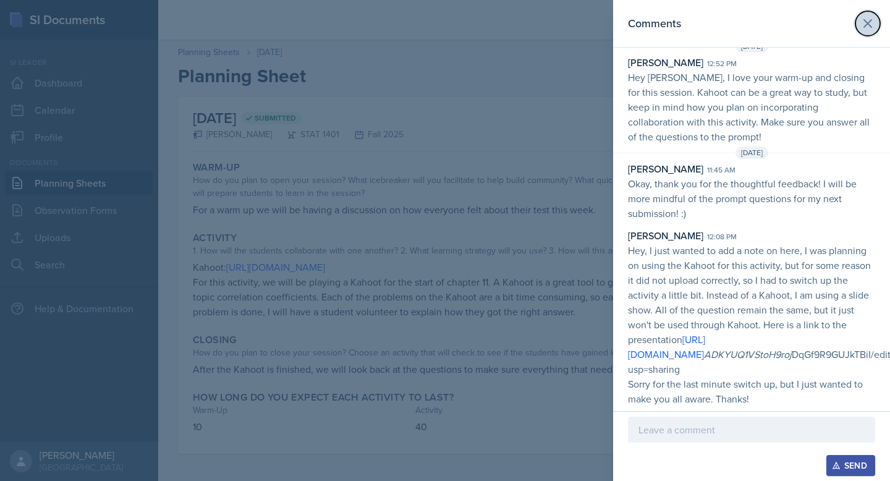
click at [870, 25] on icon at bounding box center [867, 23] width 15 height 15
